Goal: Transaction & Acquisition: Purchase product/service

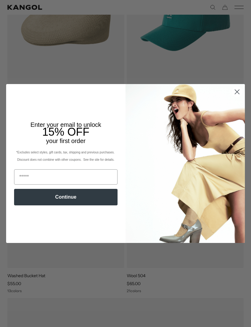
click at [29, 185] on input "Email" at bounding box center [65, 176] width 103 height 15
type input "**********"
click at [26, 205] on button "Continue" at bounding box center [65, 197] width 103 height 17
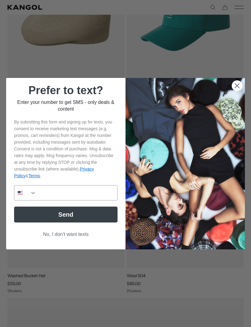
click at [22, 195] on img "United States" at bounding box center [20, 192] width 5 height 5
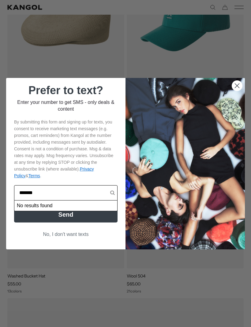
scroll to position [0, 126]
type input "**********"
click at [32, 222] on button "Send" at bounding box center [65, 215] width 103 height 16
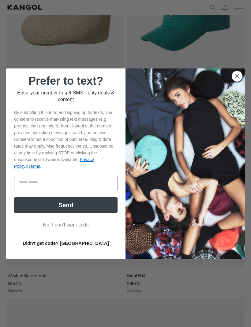
scroll to position [0, 0]
click at [24, 191] on input "Enter code" at bounding box center [65, 183] width 103 height 15
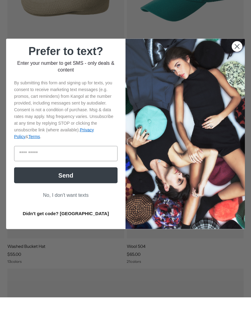
click at [49, 236] on button "Didn't get code? [GEOGRAPHIC_DATA]" at bounding box center [65, 243] width 103 height 15
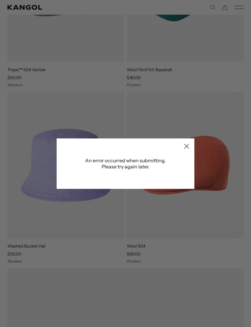
scroll to position [0, 126]
click at [181, 152] on icon "Close dialog" at bounding box center [186, 146] width 11 height 11
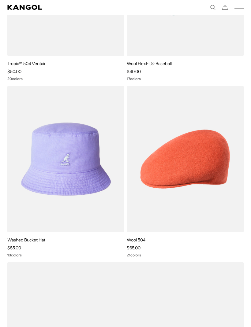
click at [0, 0] on img at bounding box center [0, 0] width 0 height 0
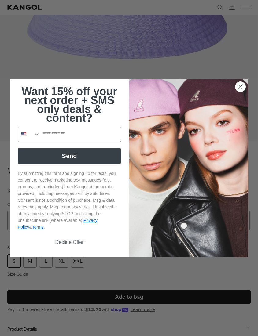
scroll to position [0, 126]
click at [100, 142] on input "Phone Number" at bounding box center [80, 134] width 81 height 15
type input "*"
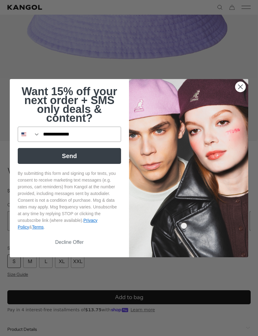
type input "**********"
click at [108, 164] on button "Send" at bounding box center [69, 156] width 103 height 16
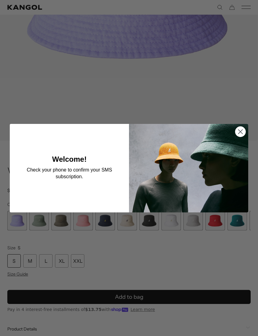
scroll to position [0, 0]
click at [240, 137] on circle "Close dialog" at bounding box center [240, 132] width 10 height 10
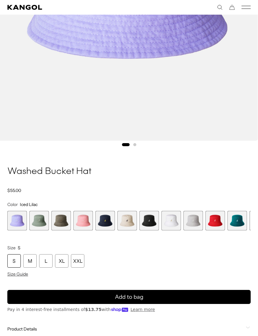
scroll to position [0, 126]
click at [60, 215] on span "3 of 13" at bounding box center [61, 221] width 20 height 20
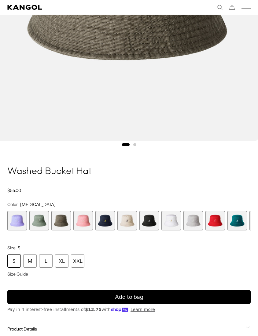
scroll to position [0, 126]
click at [60, 216] on span "3 of 13" at bounding box center [61, 221] width 20 height 20
